Goal: Information Seeking & Learning: Find specific fact

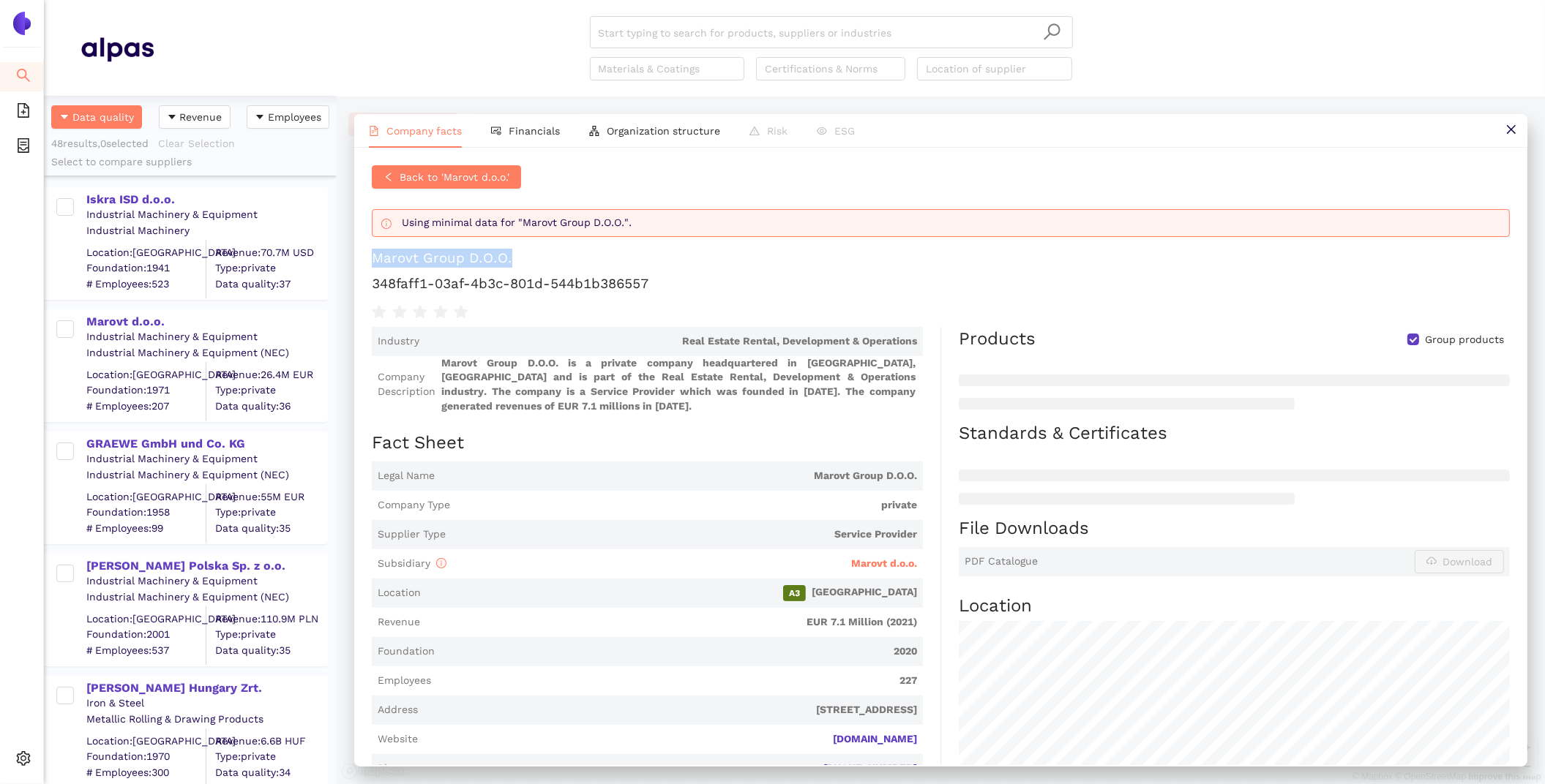
scroll to position [688, 292]
click at [546, 325] on div "Back to 'Marovt d.o.o.' Using minimal data for "Marovt Group D.O.O.". Marovt Gr…" at bounding box center [941, 456] width 1173 height 617
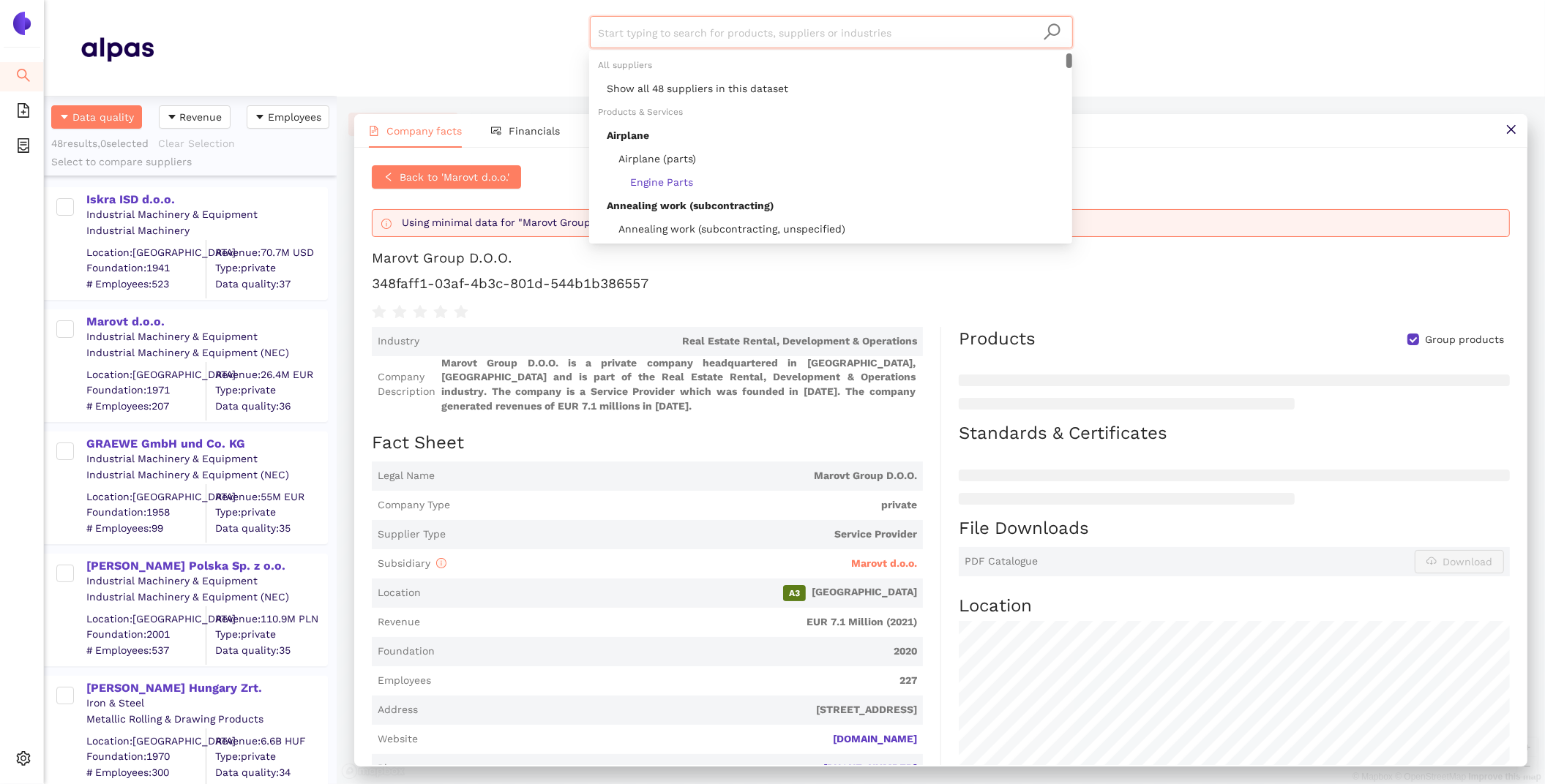
click at [641, 45] on input "search" at bounding box center [831, 33] width 465 height 33
paste input "KOVOLIT, a.s."
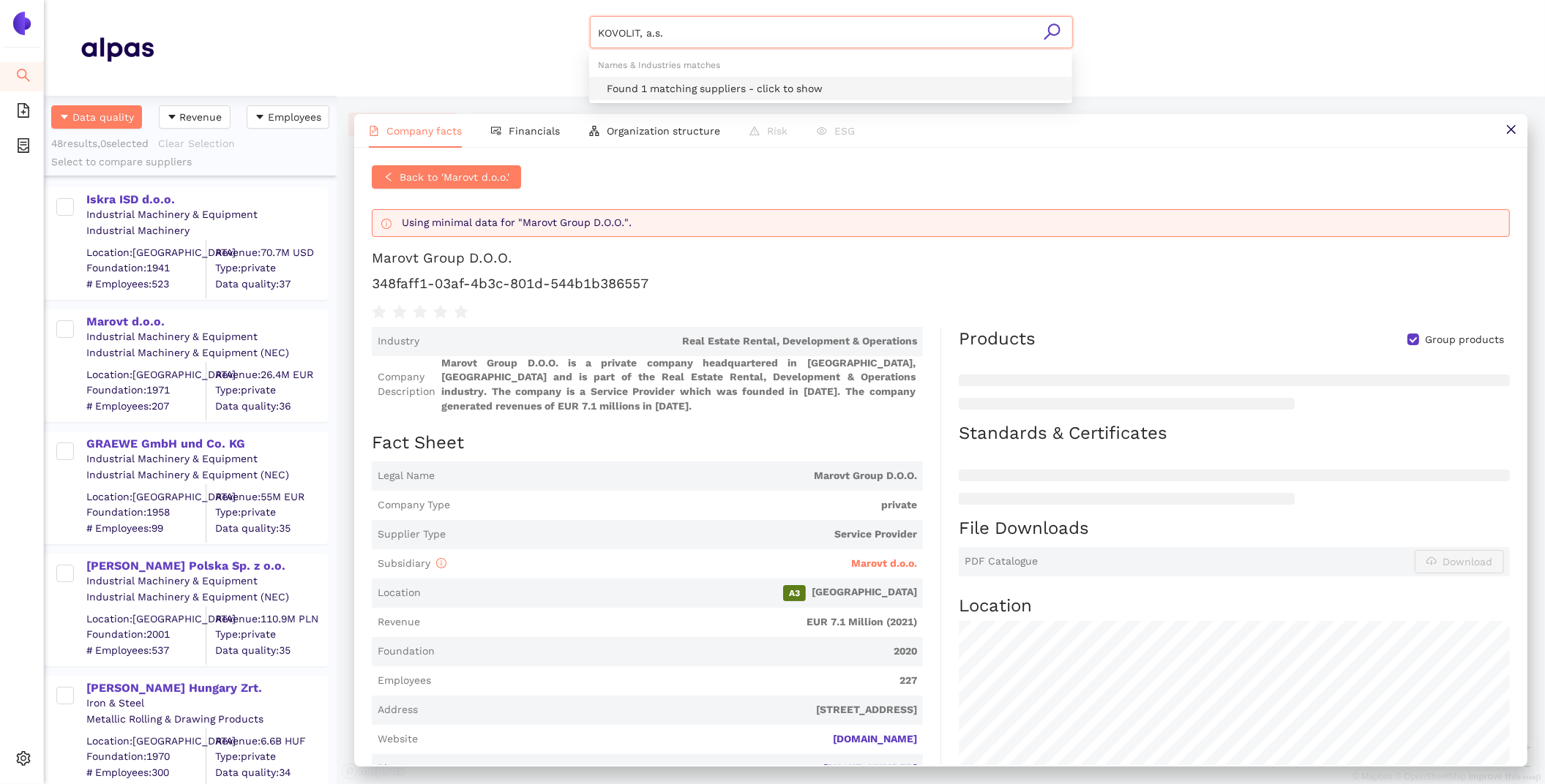
click at [666, 87] on div "Found 1 matching suppliers - click to show" at bounding box center [835, 89] width 457 height 16
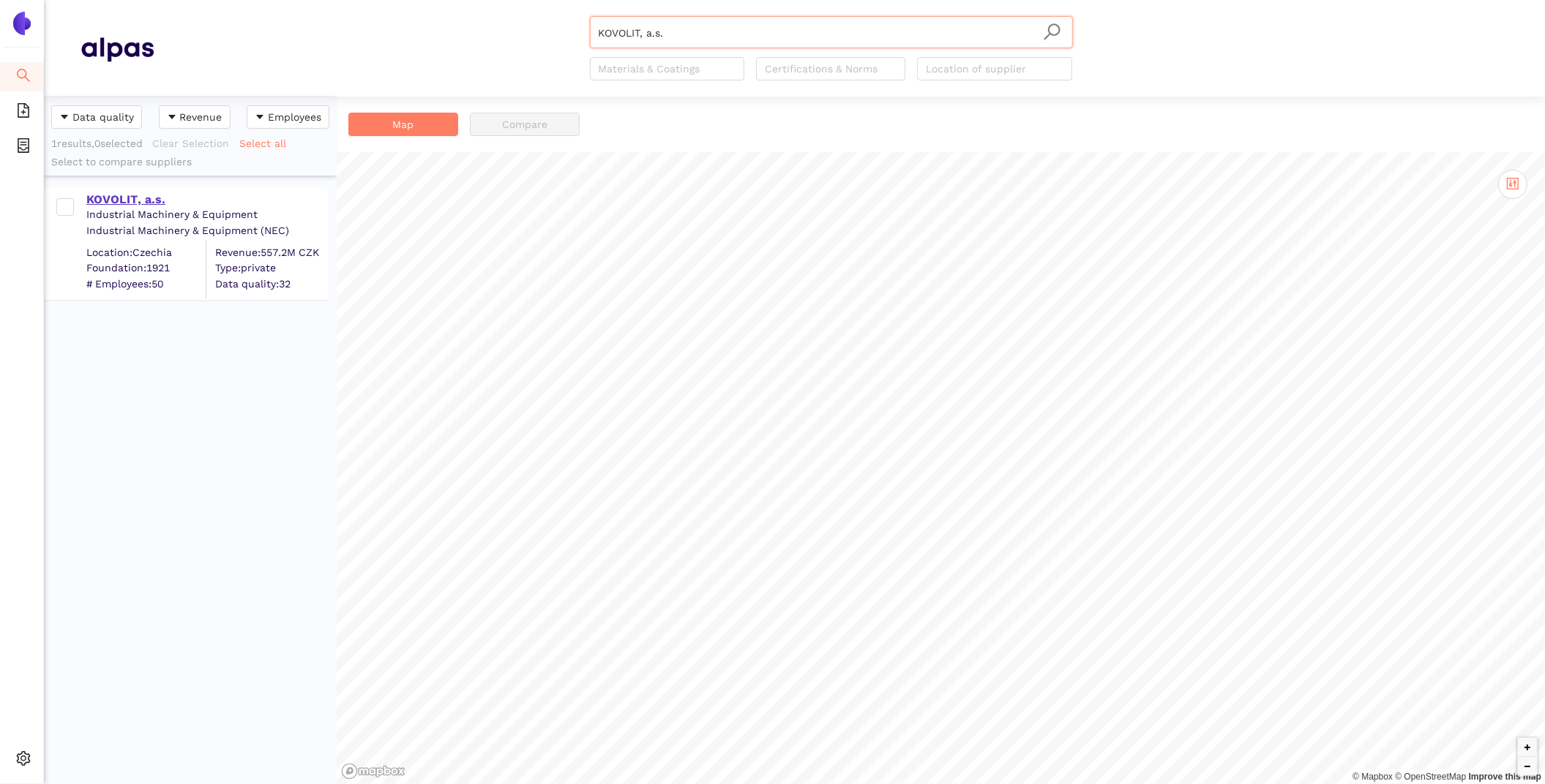
click at [113, 194] on div "KOVOLIT, a.s." at bounding box center [206, 199] width 240 height 16
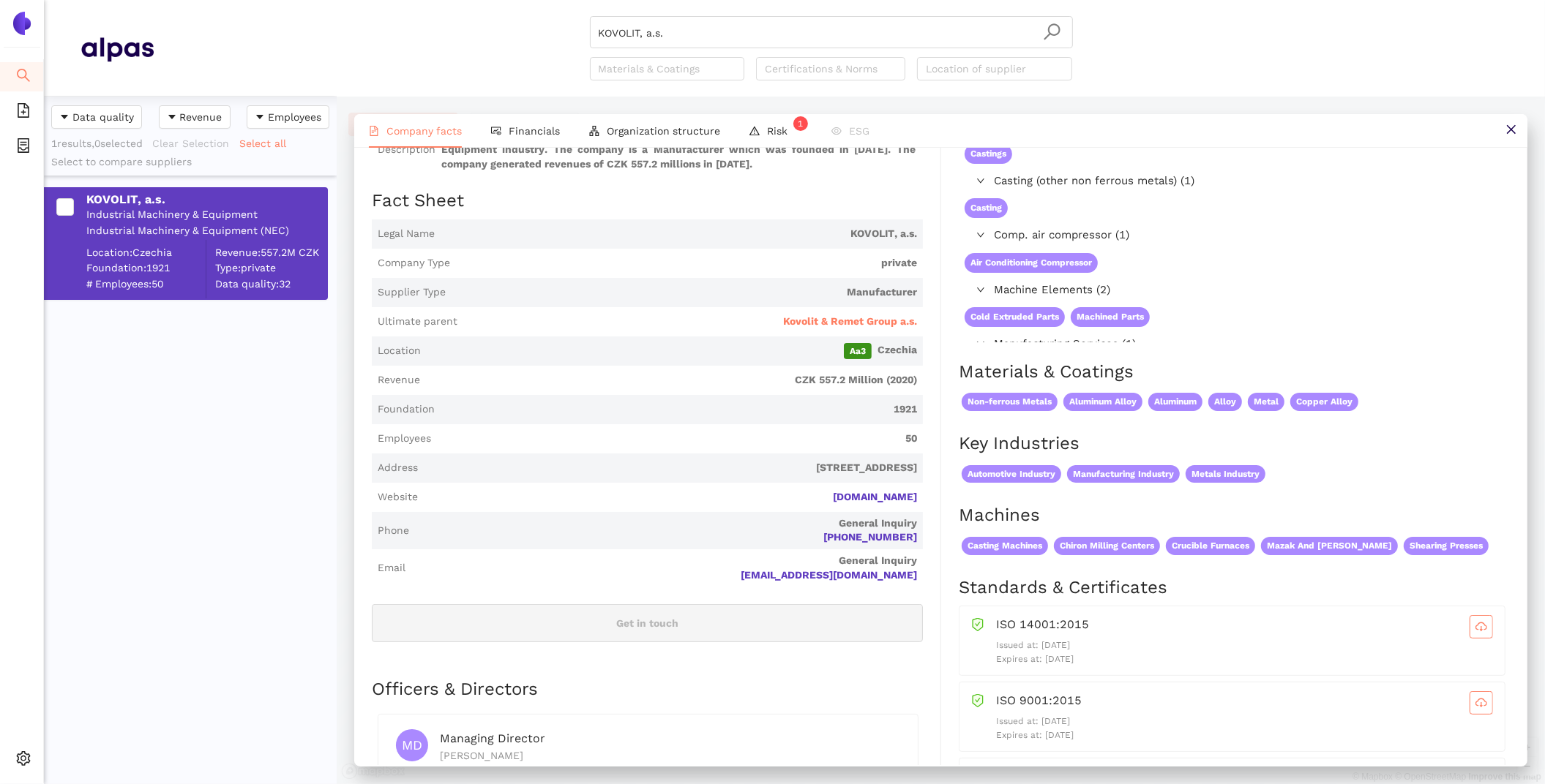
scroll to position [170, 0]
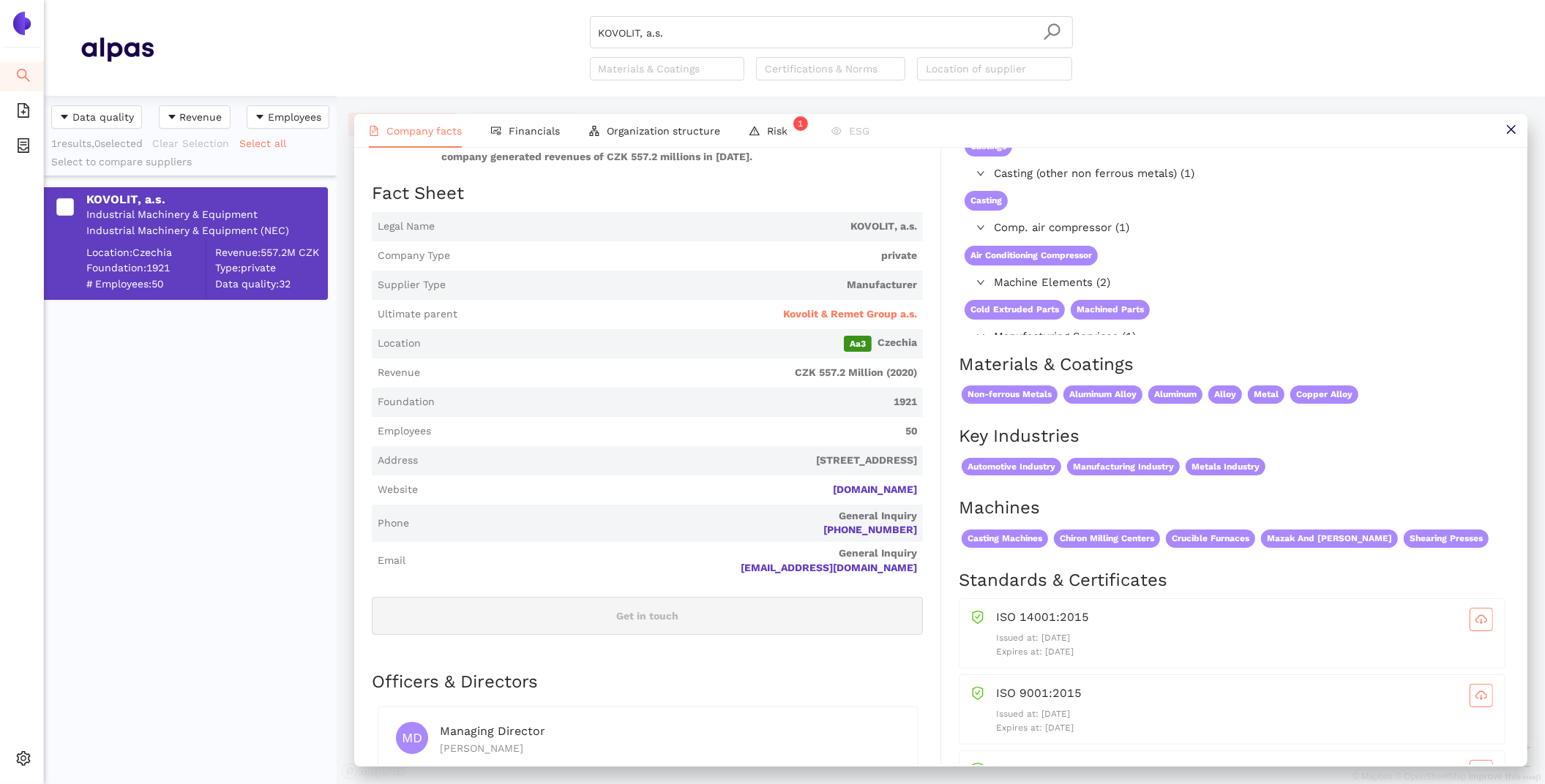
click at [842, 306] on span "Ultimate parent Kovolit & Remet Group a.s." at bounding box center [647, 314] width 551 height 29
click at [841, 317] on span "Kovolit & Remet Group a.s." at bounding box center [849, 314] width 134 height 15
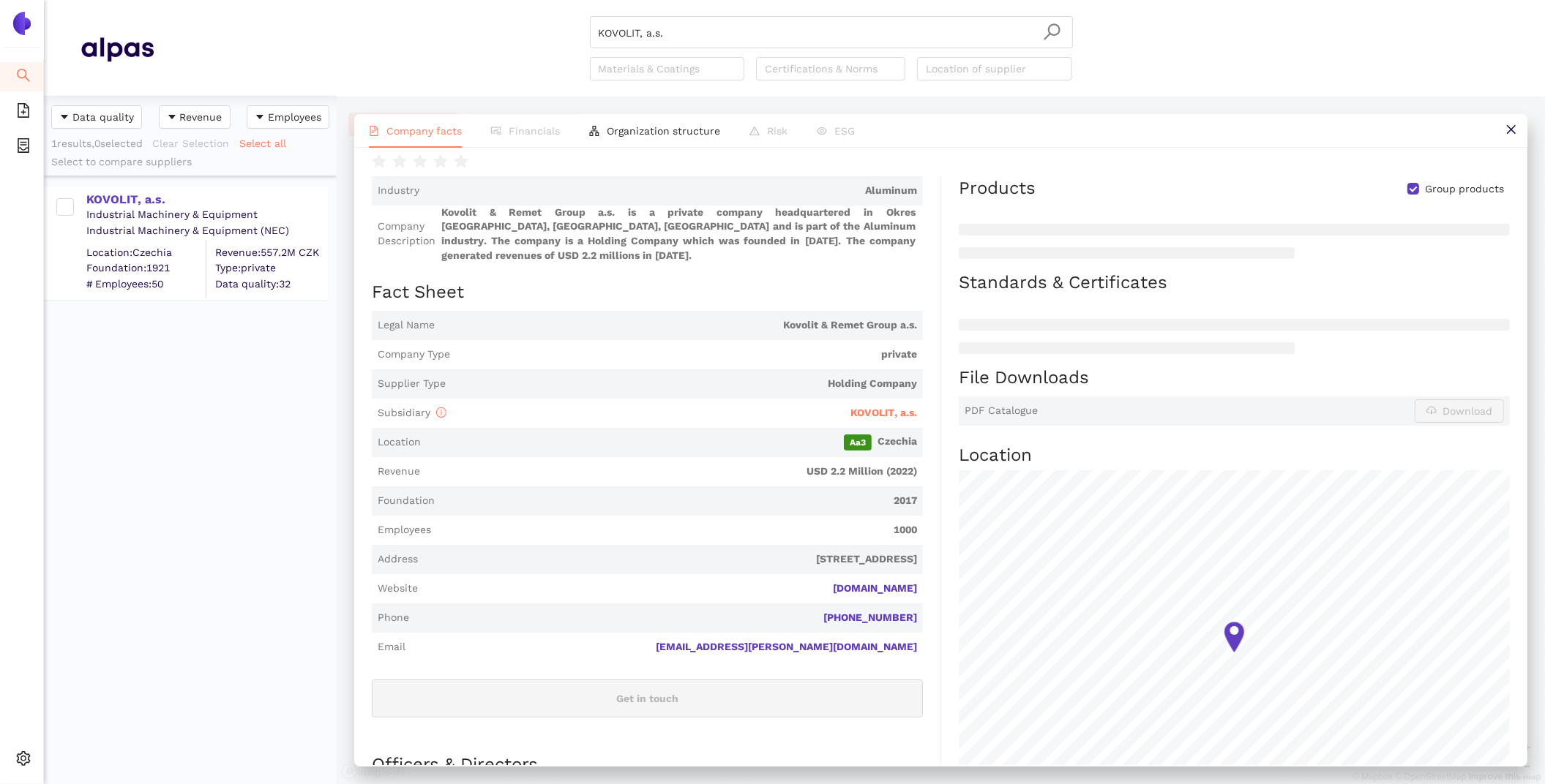
scroll to position [181, 0]
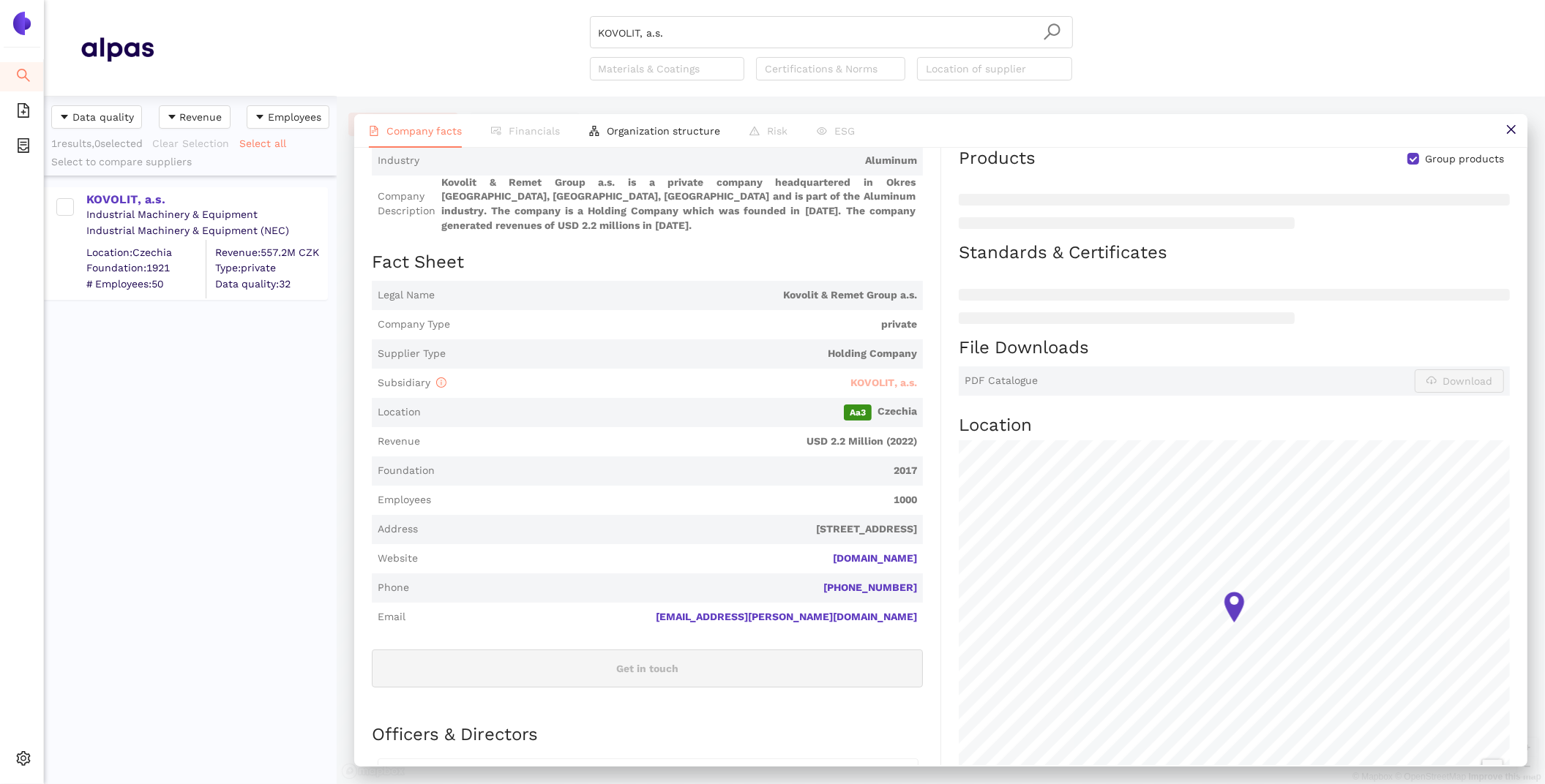
click at [873, 382] on span "KOVOLIT, a.s." at bounding box center [884, 383] width 67 height 11
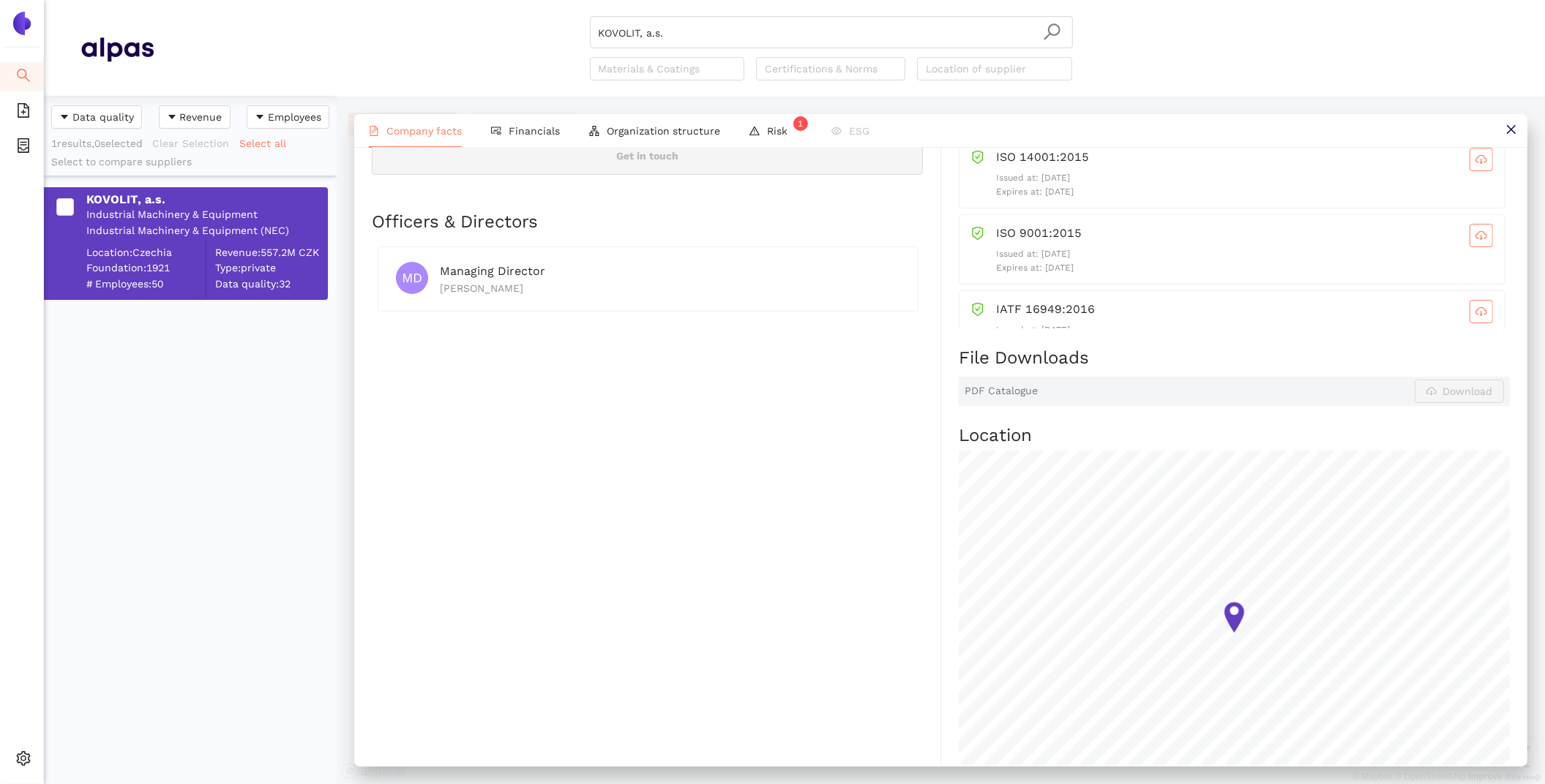
scroll to position [664, 0]
drag, startPoint x: 715, startPoint y: 27, endPoint x: 534, endPoint y: -19, distance: 186.8
click at [534, 0] on html "Search eSourcing Templates eSourcing Projects Settings KOVOLIT, a.s. Materials …" at bounding box center [772, 392] width 1545 height 784
paste input "Gehiber Machined Components [PERSON_NAME]"
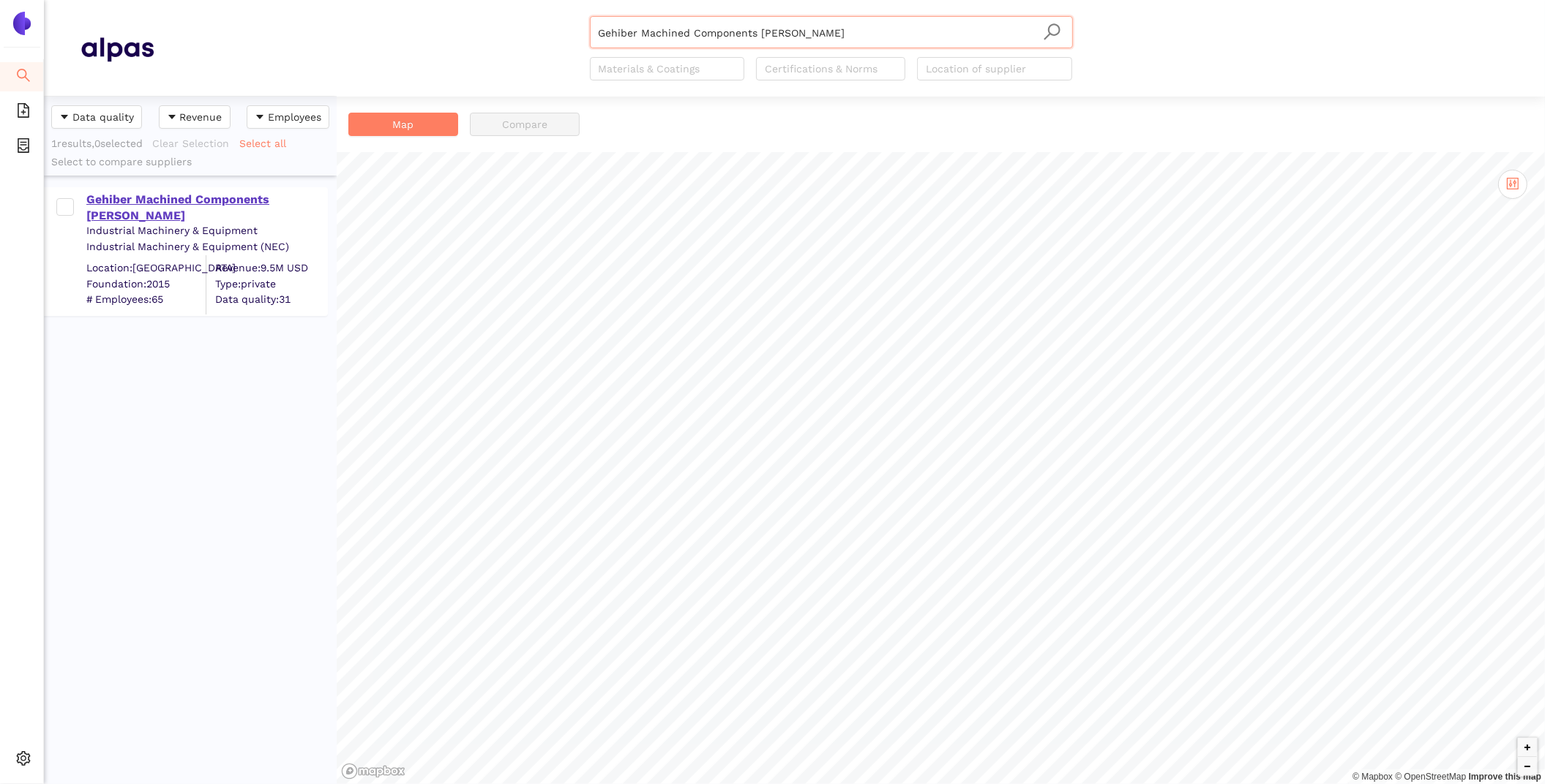
click at [209, 201] on div "Gehiber Machined Components [PERSON_NAME]" at bounding box center [206, 208] width 240 height 33
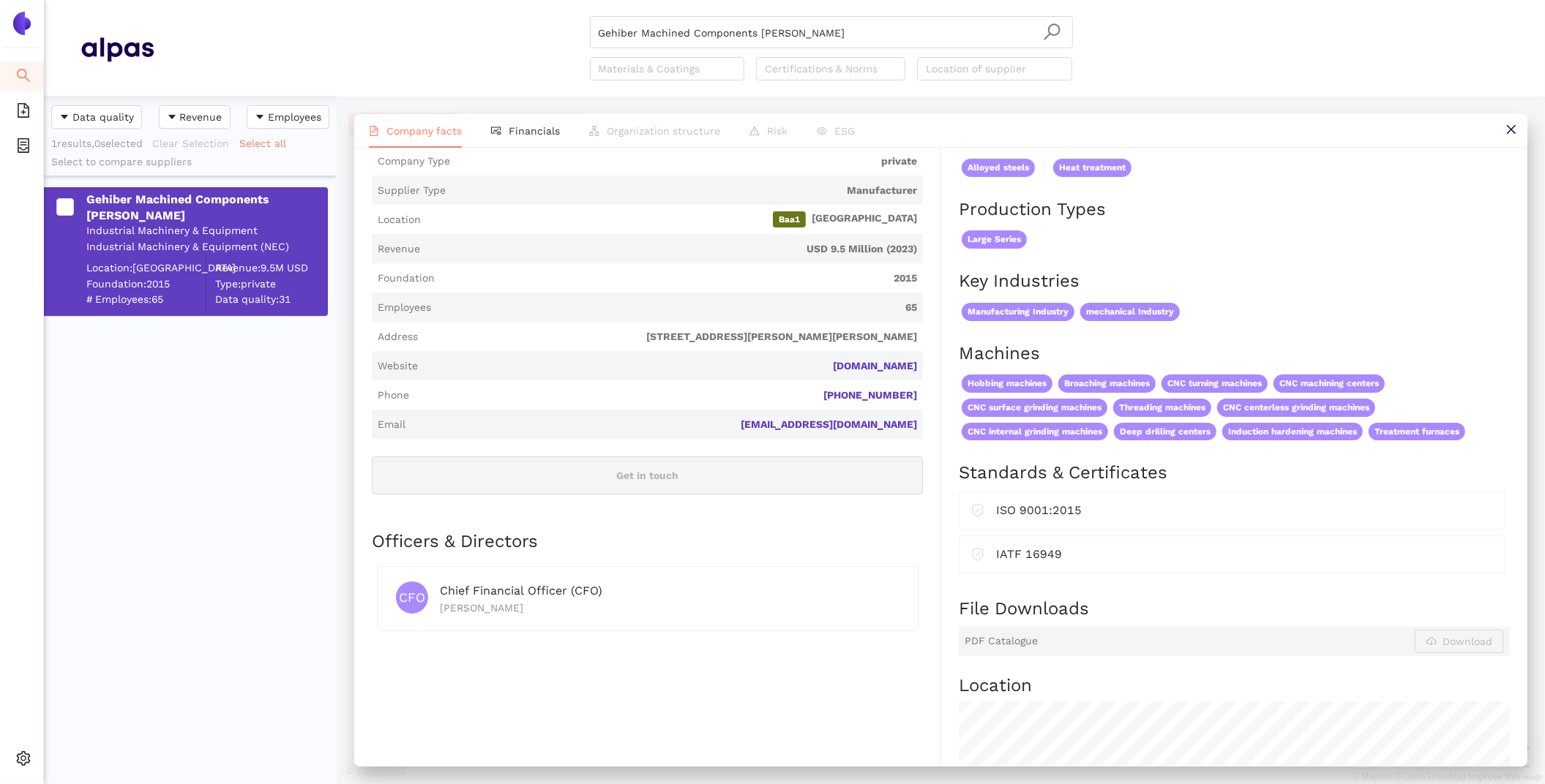
scroll to position [280, 0]
click at [516, 125] on span "Financials" at bounding box center [533, 131] width 51 height 11
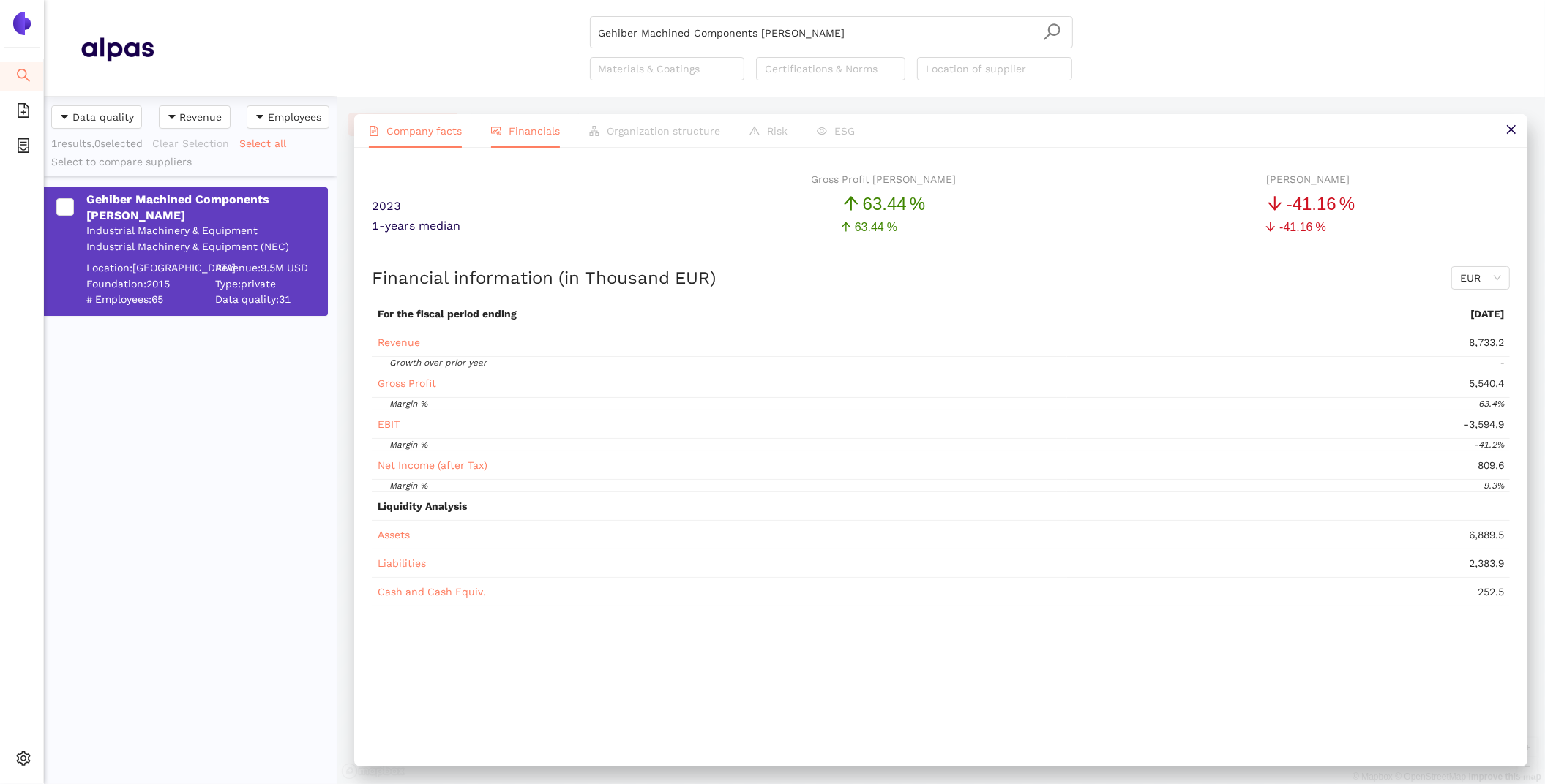
click at [441, 137] on li "Company facts" at bounding box center [415, 130] width 122 height 33
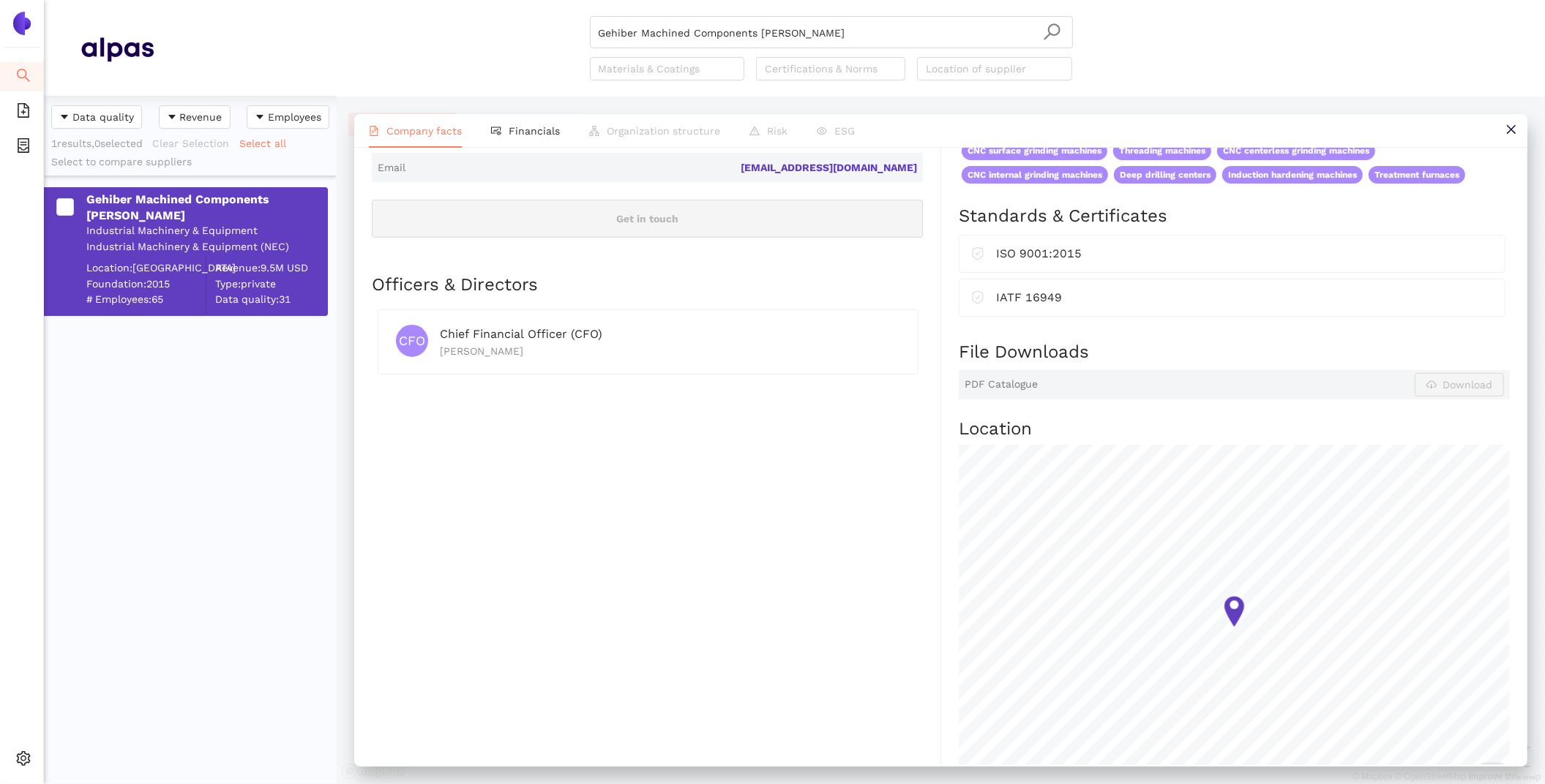
scroll to position [484, 0]
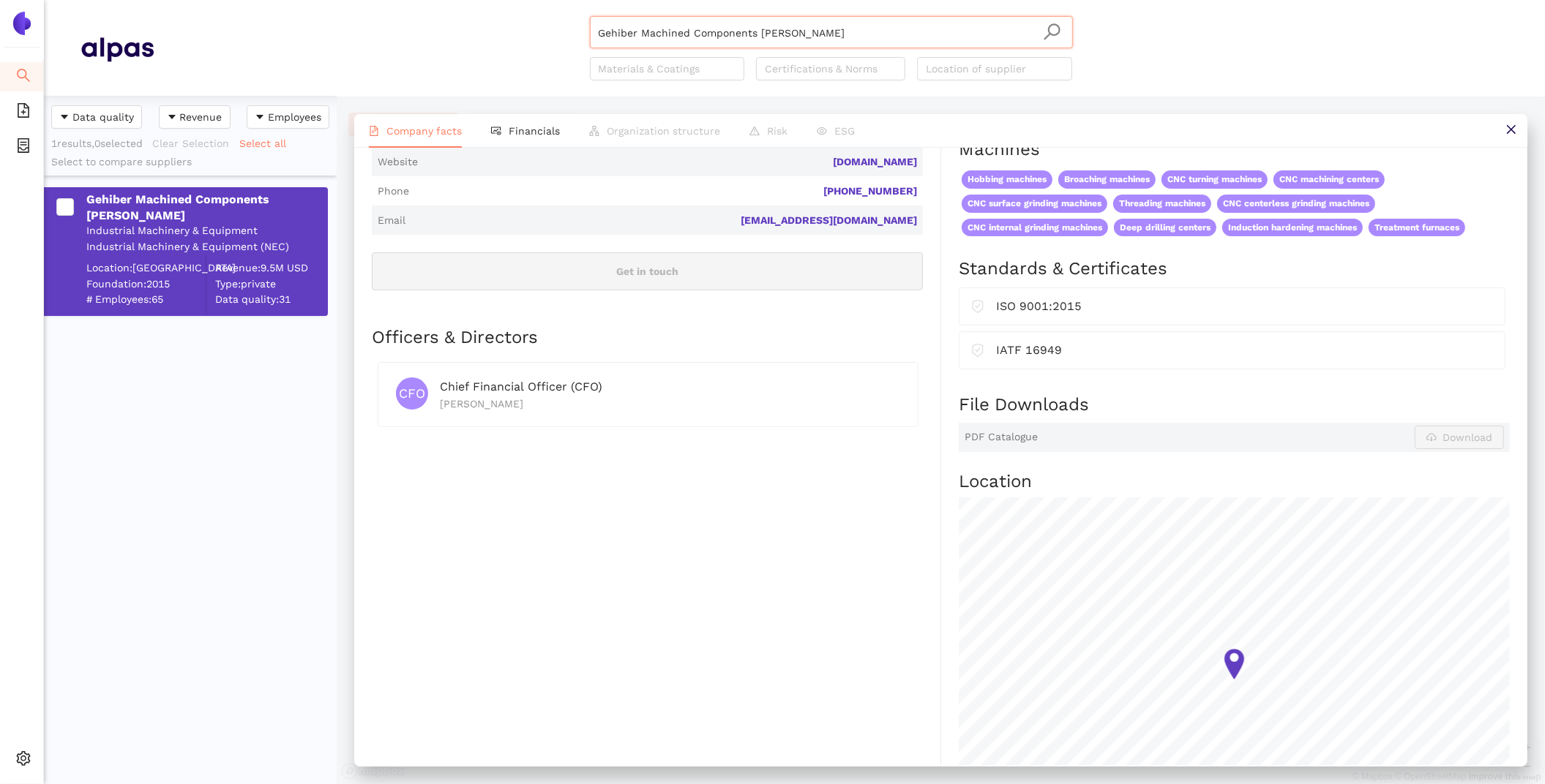
drag, startPoint x: 808, startPoint y: 35, endPoint x: 321, endPoint y: -59, distance: 496.0
click at [321, 0] on html "Search eSourcing Templates eSourcing Projects Settings Gehiber Machined Compone…" at bounding box center [772, 392] width 1545 height 784
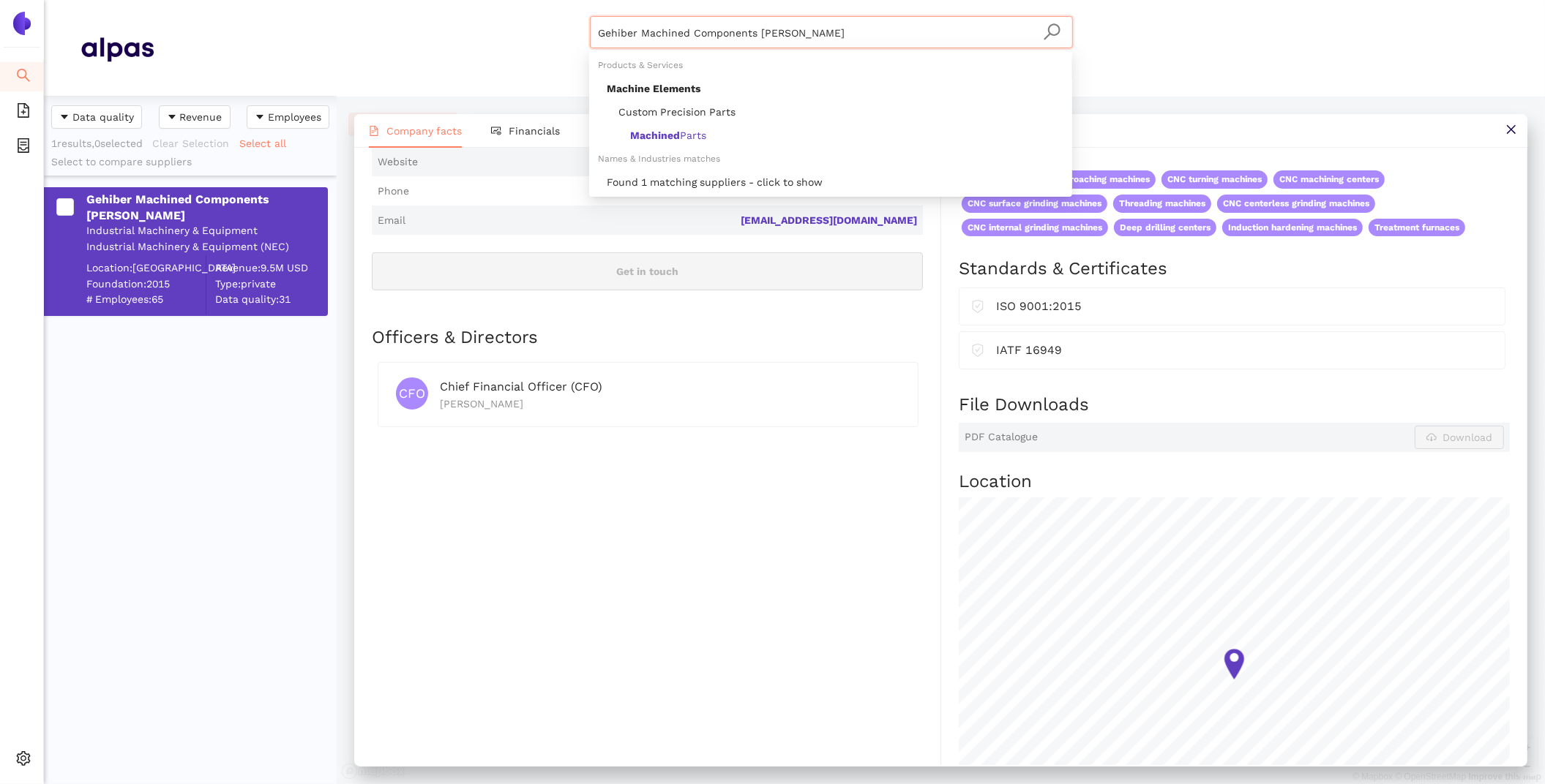
paste input "alvo24Karim sp.k."
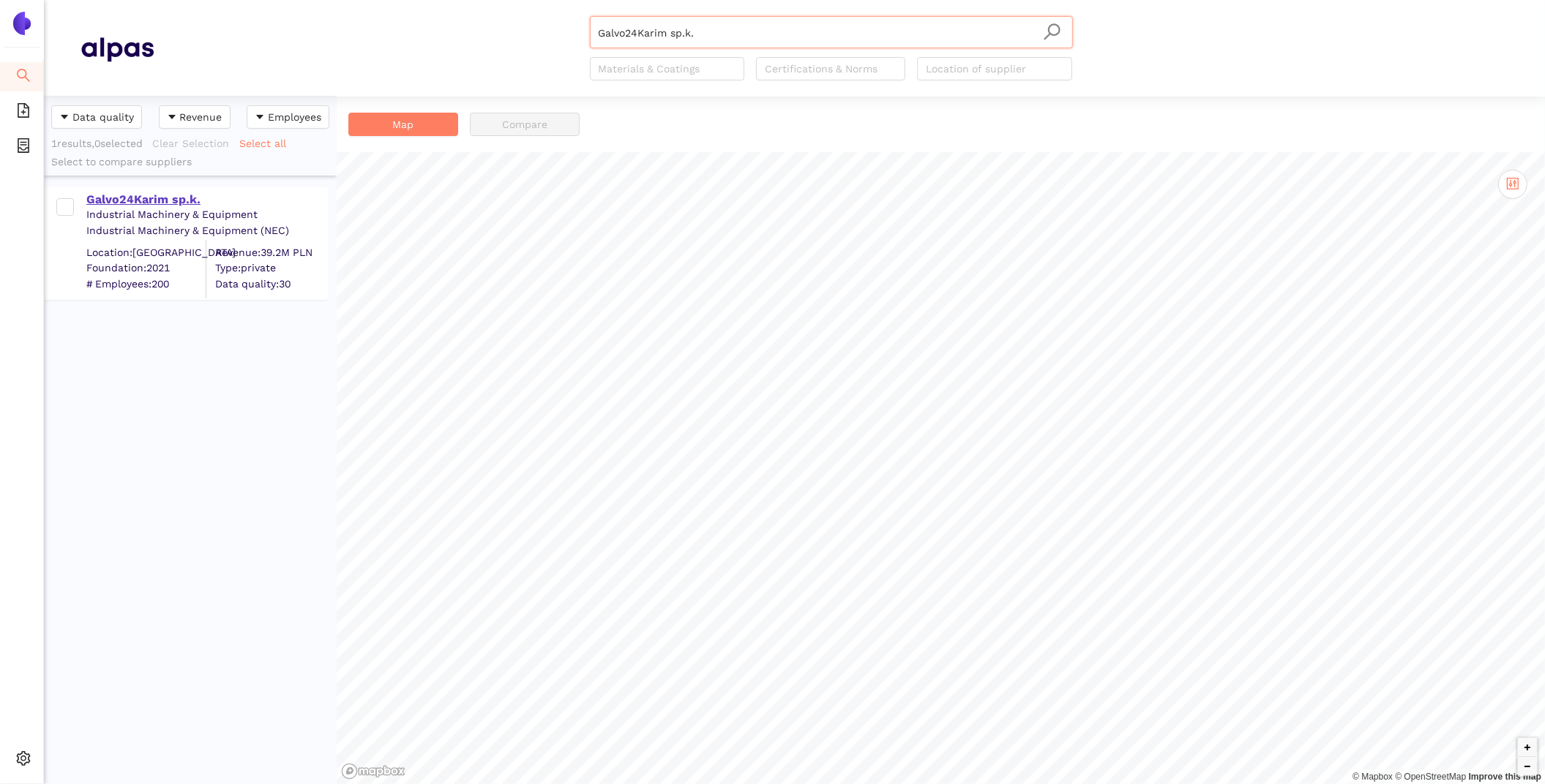
type input "Galvo24Karim sp.k."
click at [116, 198] on div "Galvo24Karim sp.k." at bounding box center [206, 199] width 240 height 16
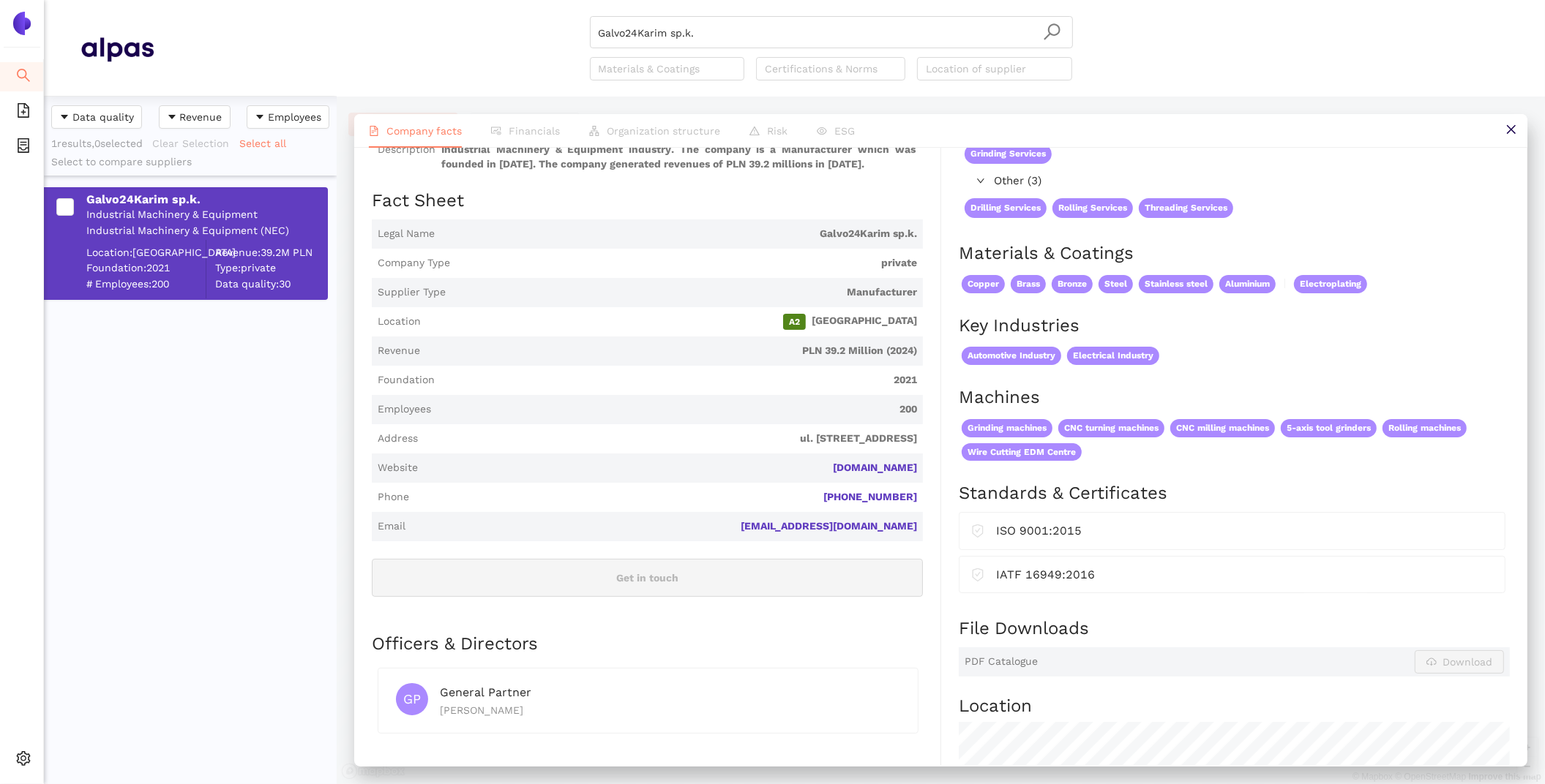
scroll to position [170, 0]
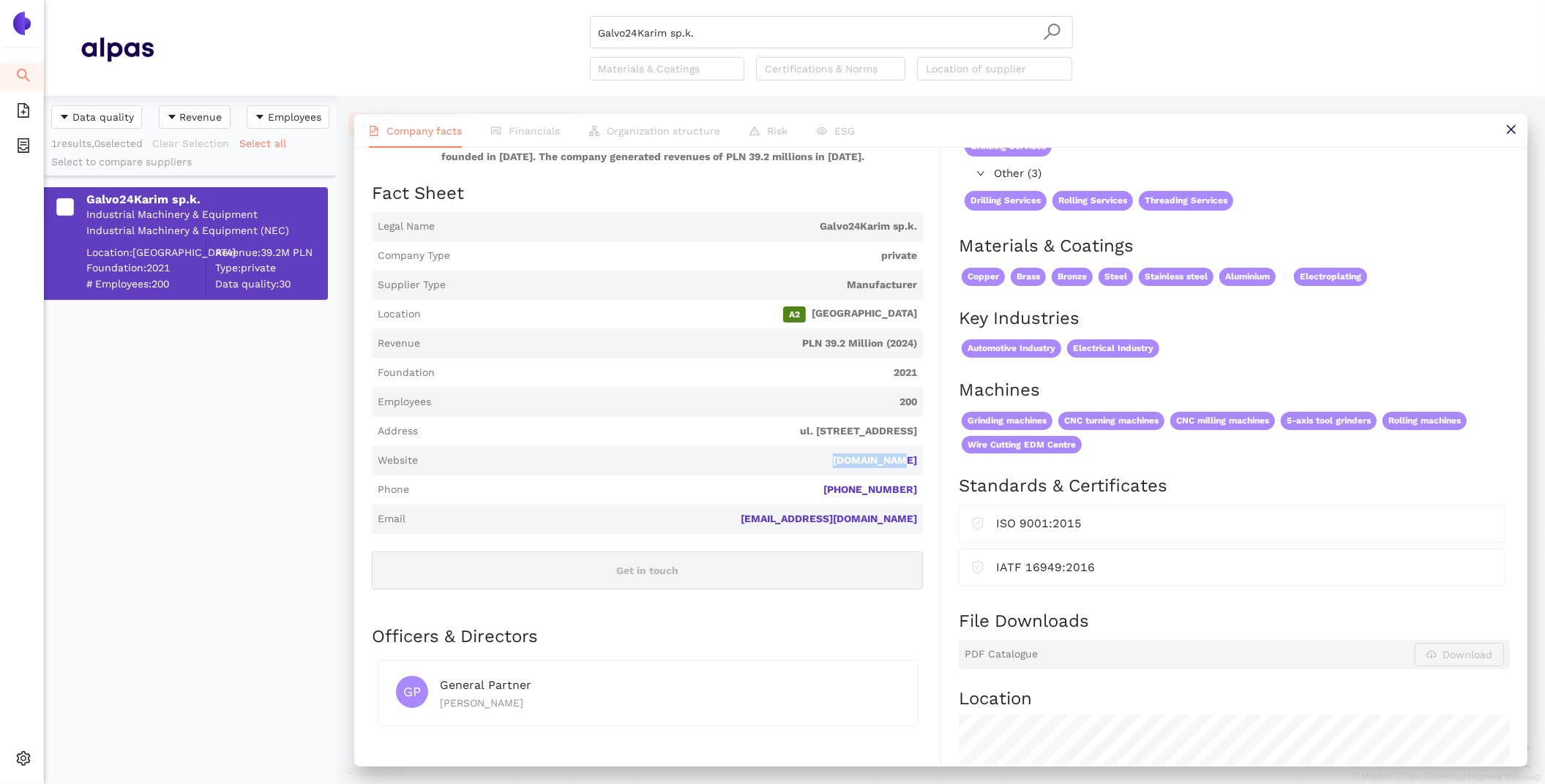
drag, startPoint x: 929, startPoint y: 465, endPoint x: 797, endPoint y: 458, distance: 132.2
click at [798, 458] on div "Industry Industrial Machinery & Equipment Company Description Galvo24Karim sp.k…" at bounding box center [656, 757] width 569 height 1360
copy link "[DOMAIN_NAME]"
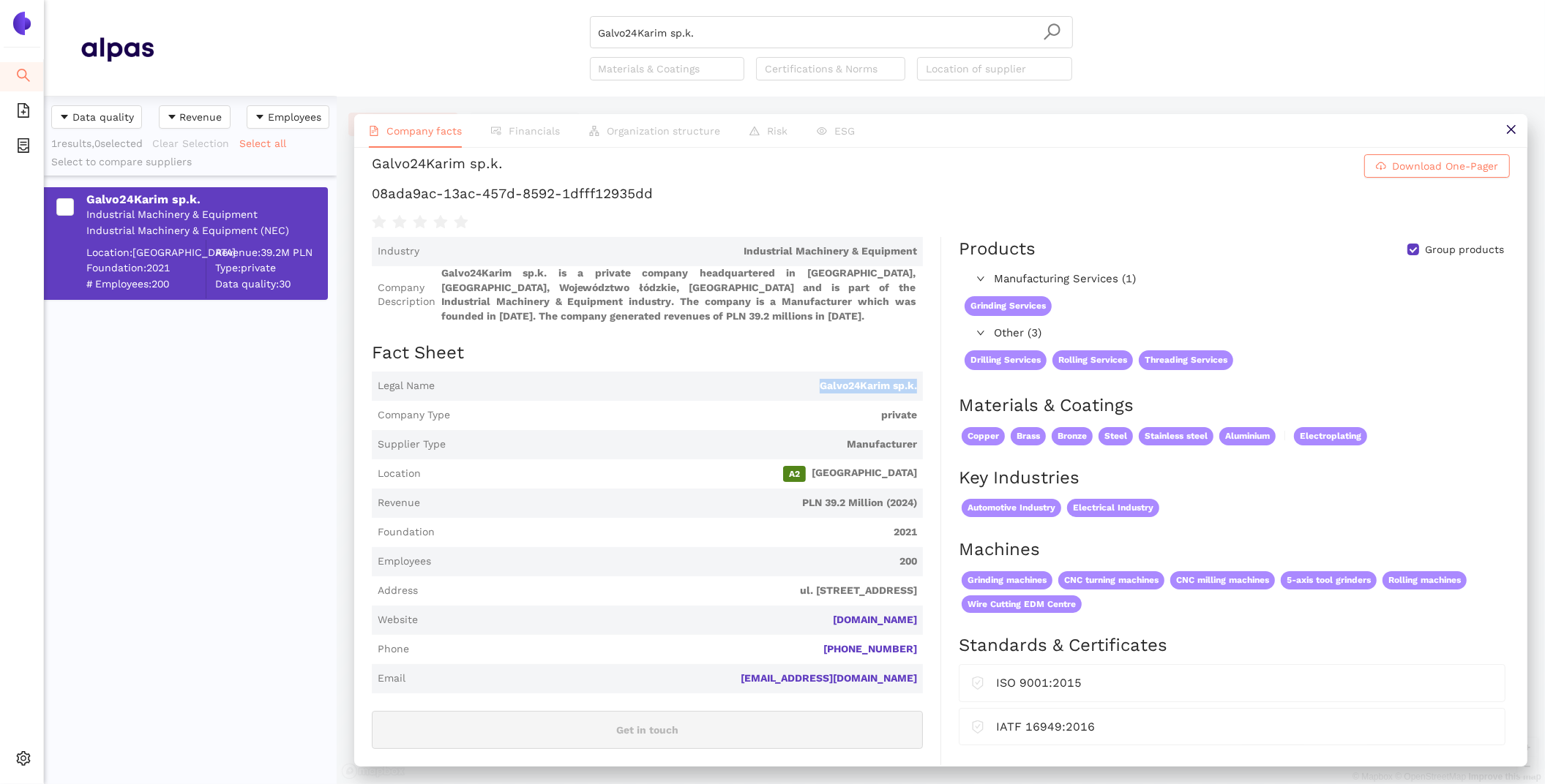
drag, startPoint x: 917, startPoint y: 399, endPoint x: 805, endPoint y: 386, distance: 112.8
click at [805, 386] on span "Legal Name Galvo24Karim sp.k." at bounding box center [647, 386] width 551 height 29
copy span "Galvo24Karim sp.k."
